Goal: Task Accomplishment & Management: Manage account settings

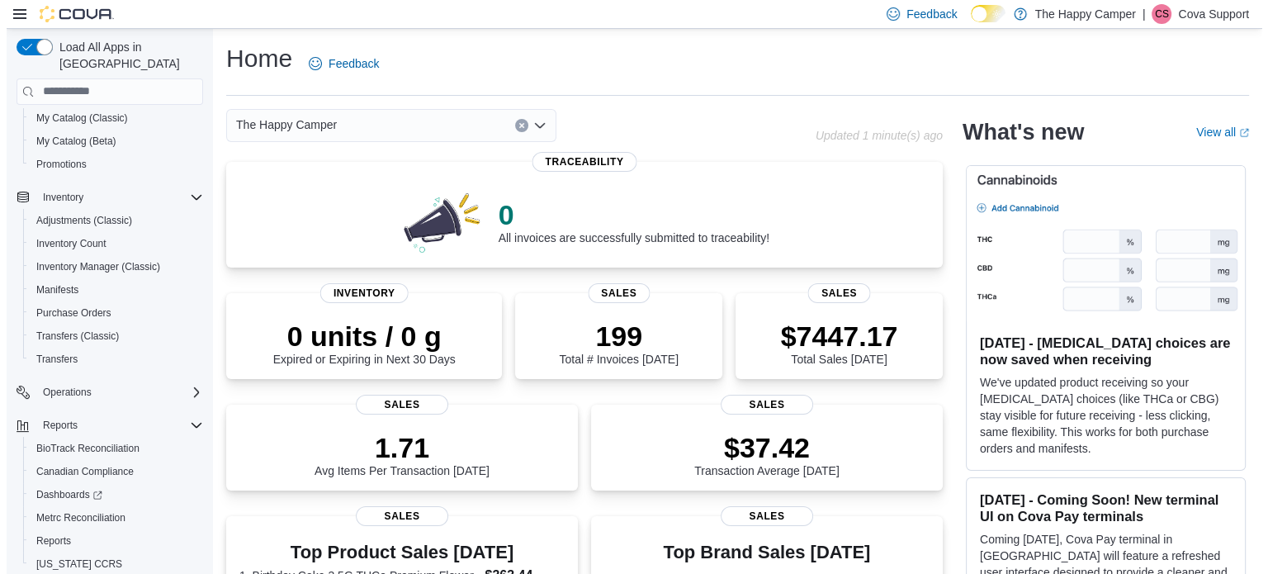
scroll to position [234, 0]
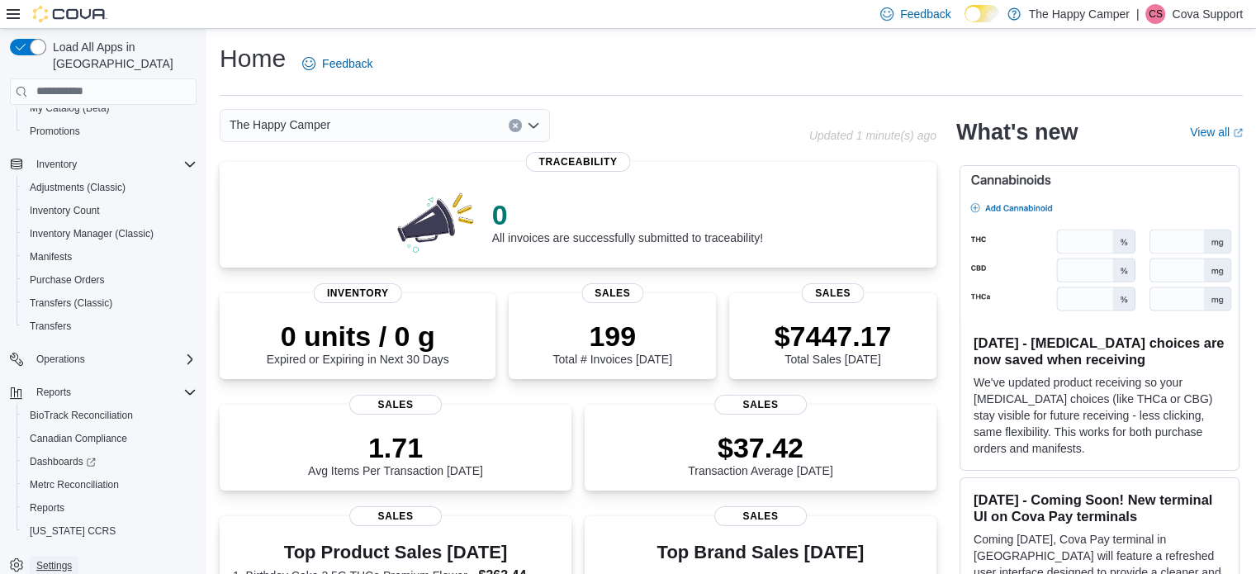
click at [39, 559] on span "Settings" at bounding box center [54, 565] width 36 height 13
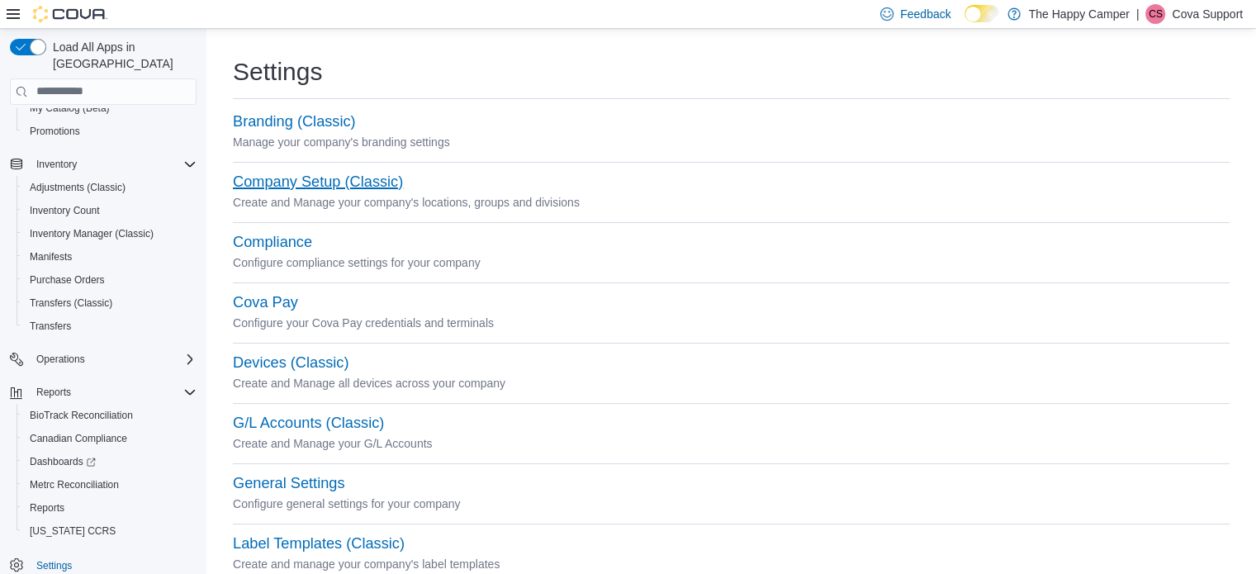
click at [340, 187] on button "Company Setup (Classic)" at bounding box center [318, 181] width 170 height 17
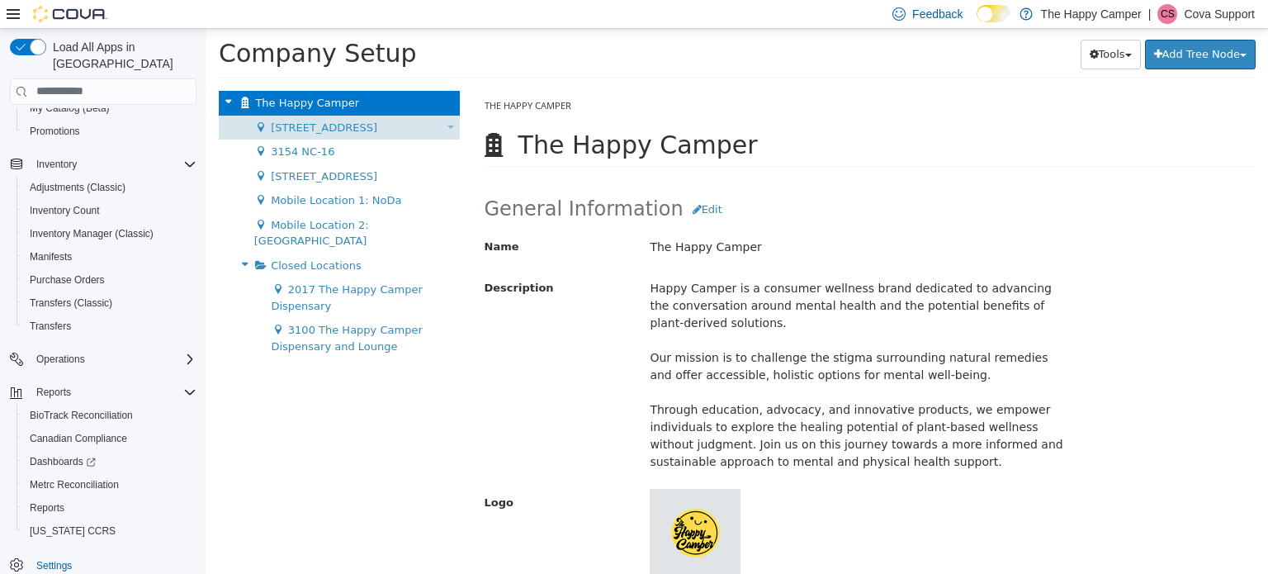
click at [325, 126] on span "[STREET_ADDRESS]" at bounding box center [324, 127] width 107 height 12
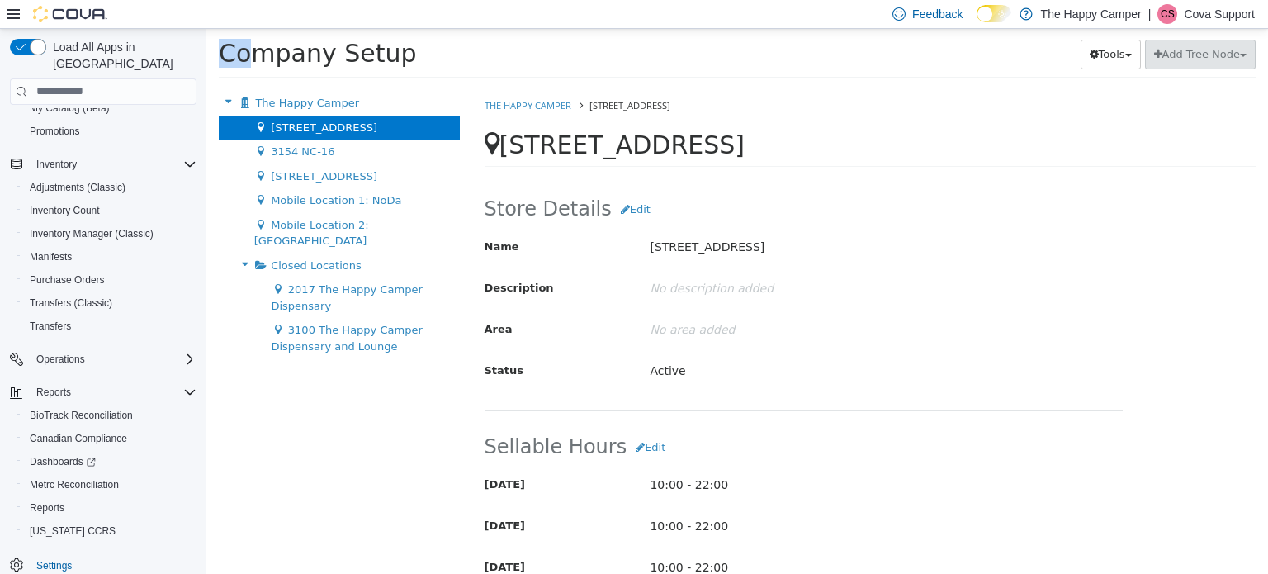
drag, startPoint x: 533, startPoint y: 30, endPoint x: 317, endPoint y: -101, distance: 252.6
click at [317, 28] on html "× Company Setup Tools Move Locations Add Tree Node The Happy Camper Move Compan…" at bounding box center [737, 57] width 1062 height 59
click at [914, 214] on h2 "Store Details Edit" at bounding box center [804, 209] width 639 height 30
click at [575, 46] on div "Company Setup Tools Move Locations Add Tree Node" at bounding box center [737, 58] width 1037 height 38
click at [661, 52] on div "Company Setup Tools Move Locations Add Tree Node" at bounding box center [737, 58] width 1037 height 38
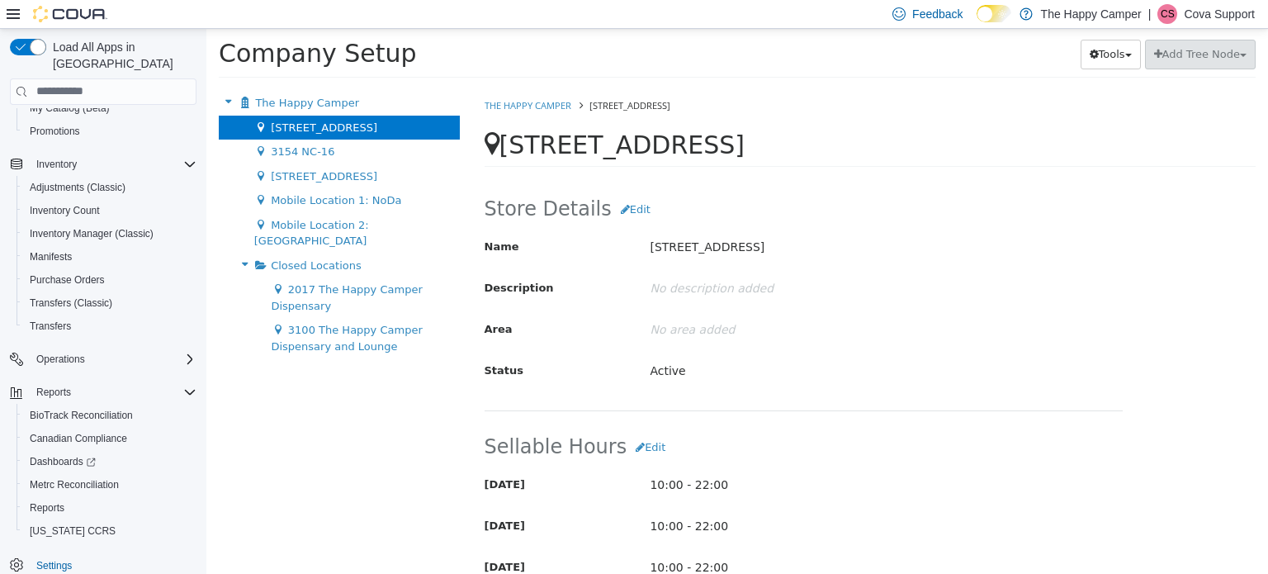
click at [1209, 9] on p "Cova Support" at bounding box center [1219, 14] width 71 height 20
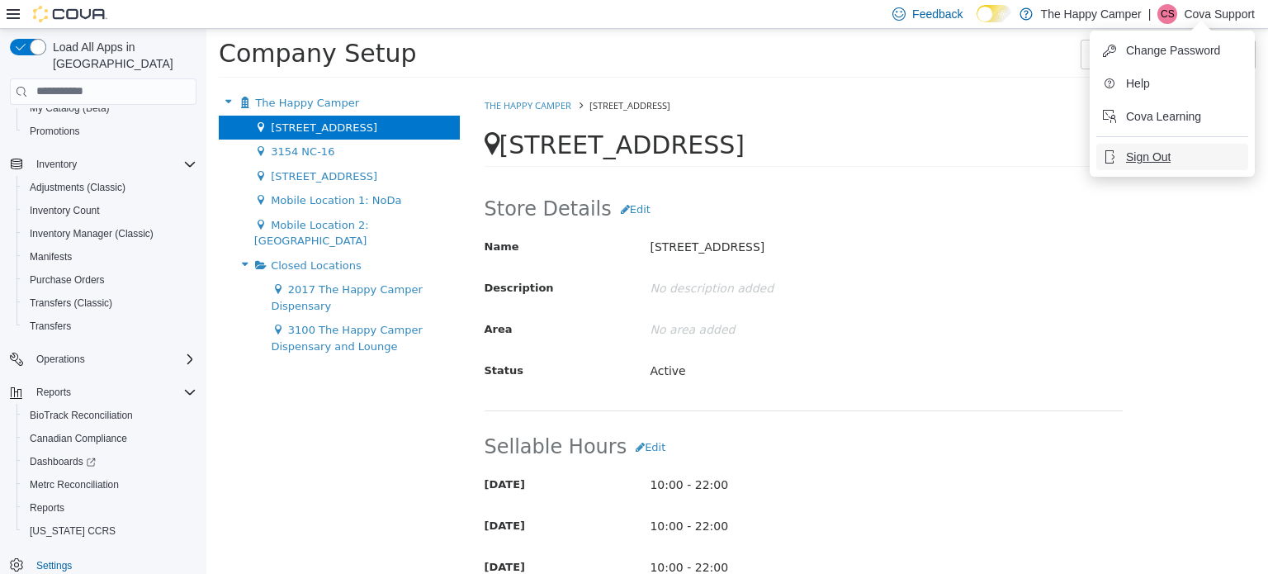
click at [1141, 144] on button "Sign Out" at bounding box center [1172, 157] width 152 height 26
